Goal: Navigation & Orientation: Find specific page/section

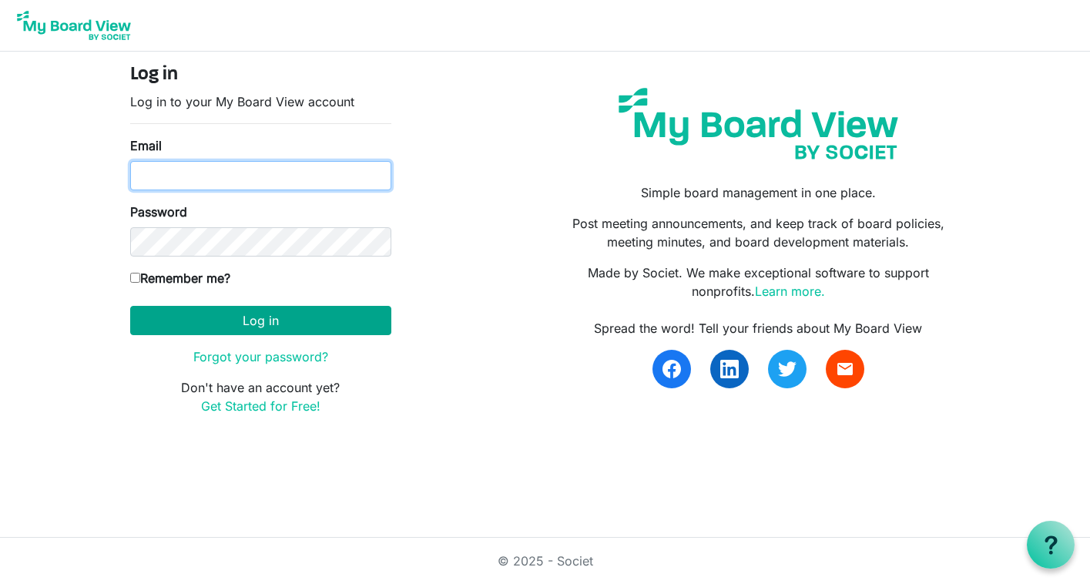
type input "[PERSON_NAME][EMAIL_ADDRESS][DOMAIN_NAME]"
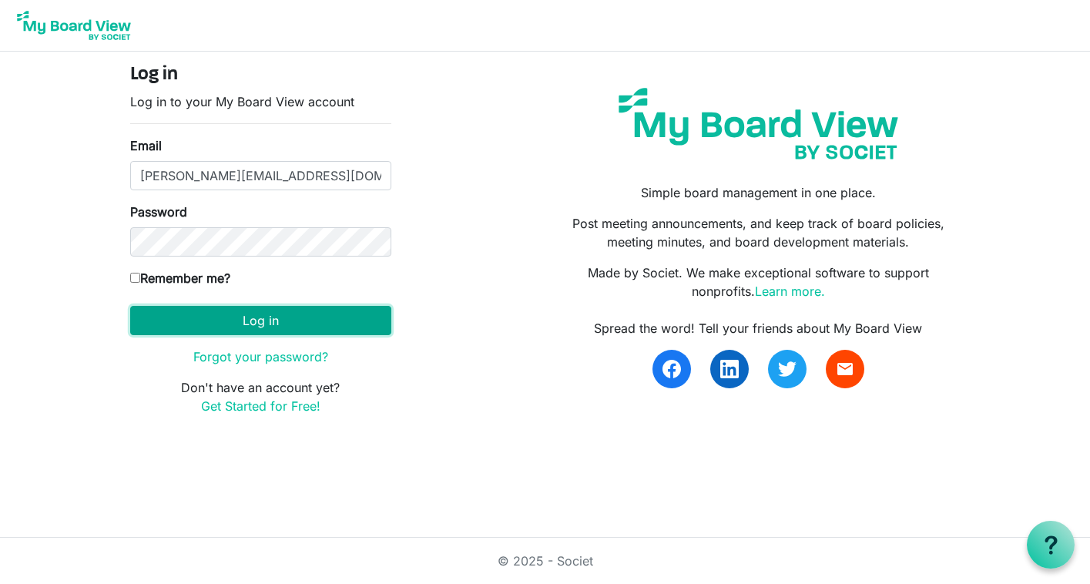
click at [260, 324] on button "Log in" at bounding box center [260, 320] width 261 height 29
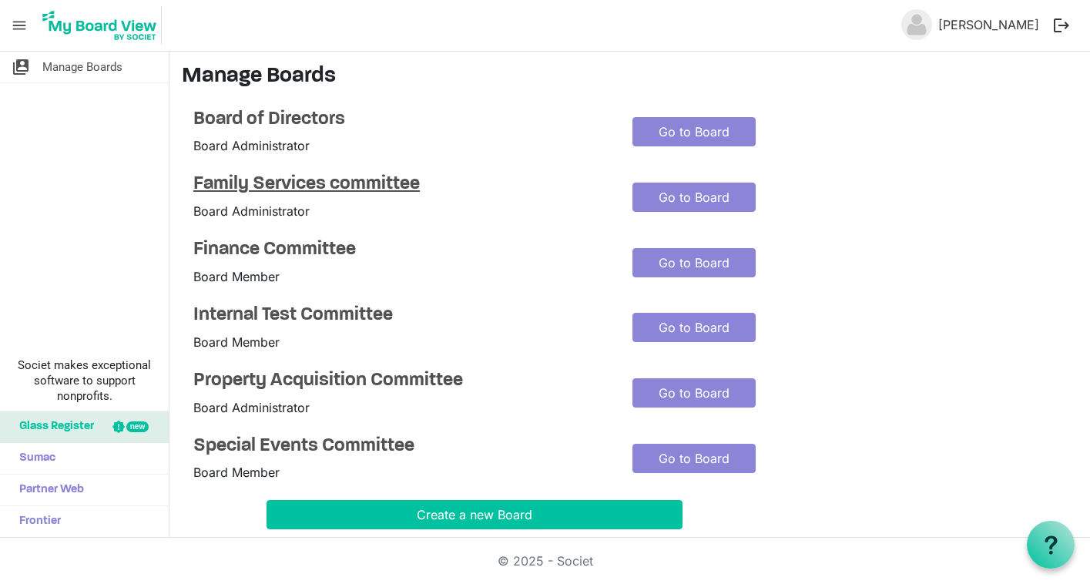
click at [299, 189] on h4 "Family Services committee" at bounding box center [401, 184] width 416 height 22
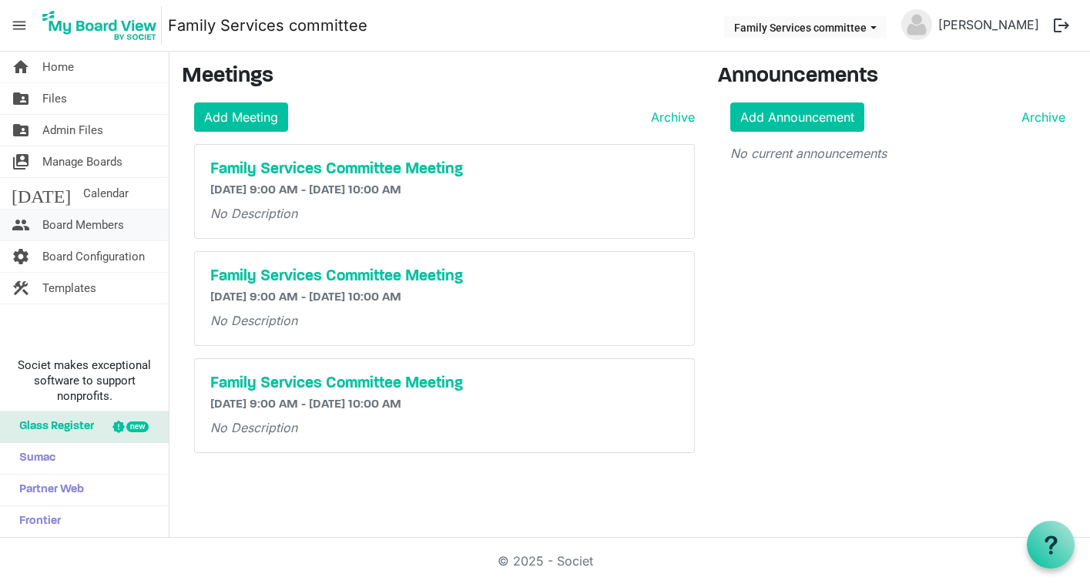
click at [58, 229] on span "Board Members" at bounding box center [83, 224] width 82 height 31
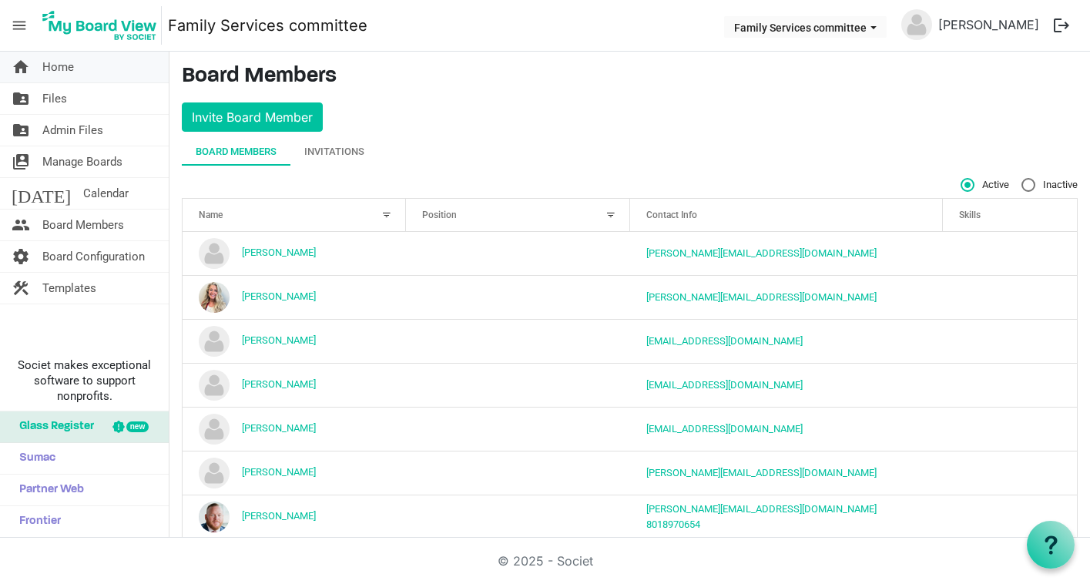
click at [59, 69] on span "Home" at bounding box center [58, 67] width 32 height 31
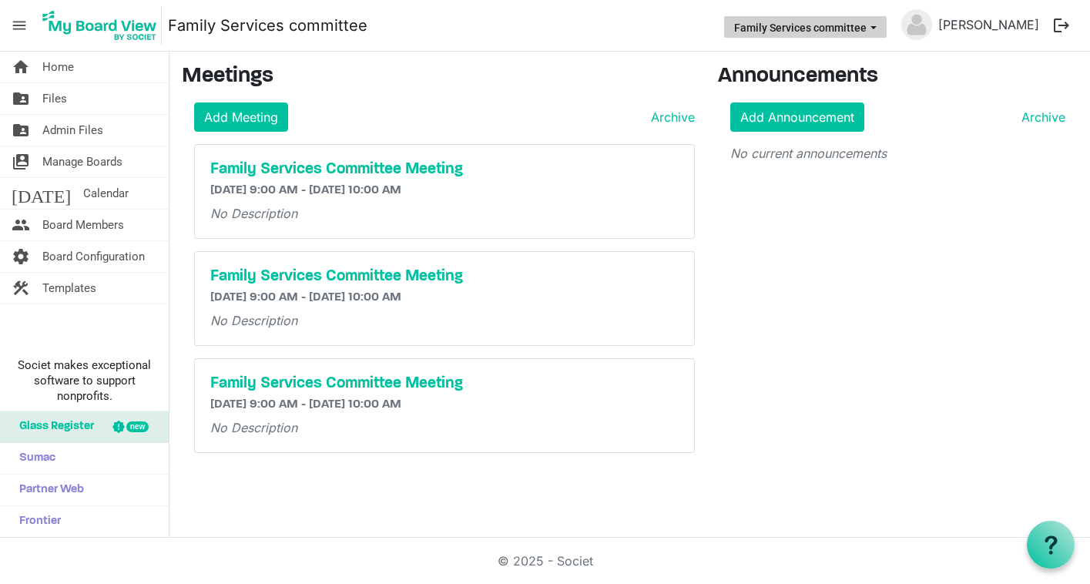
click at [850, 18] on button "Family Services committee" at bounding box center [805, 27] width 162 height 22
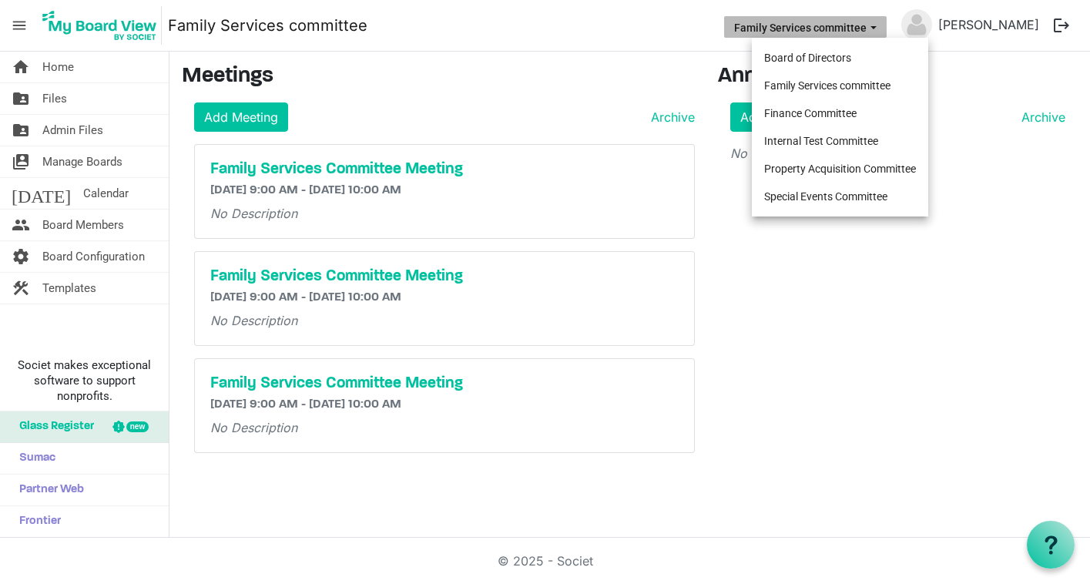
drag, startPoint x: 812, startPoint y: 59, endPoint x: 805, endPoint y: 60, distance: 7.7
click at [810, 59] on li "Board of Directors" at bounding box center [840, 58] width 176 height 28
